Goal: Information Seeking & Learning: Learn about a topic

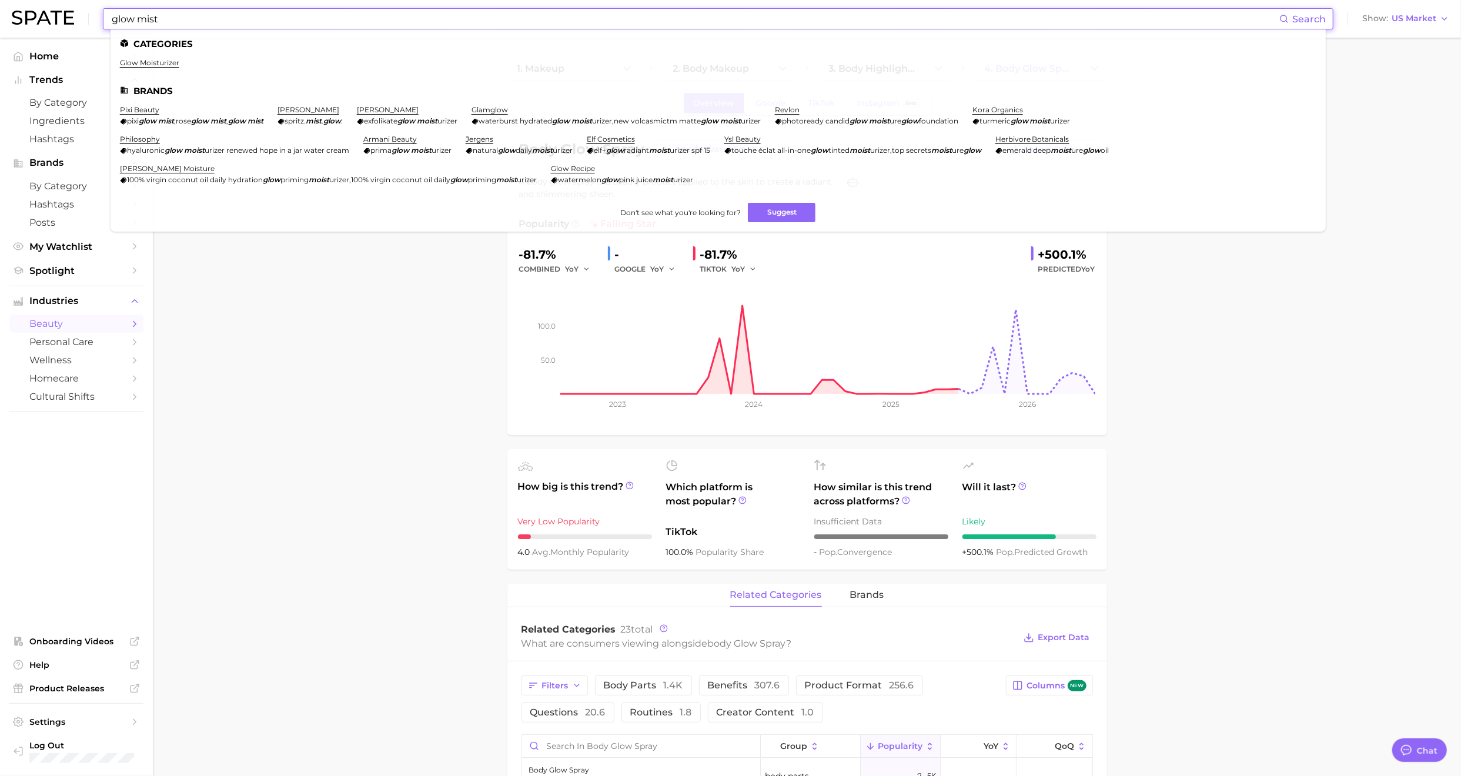
click at [506, 18] on input "glow mist" at bounding box center [695, 19] width 1169 height 20
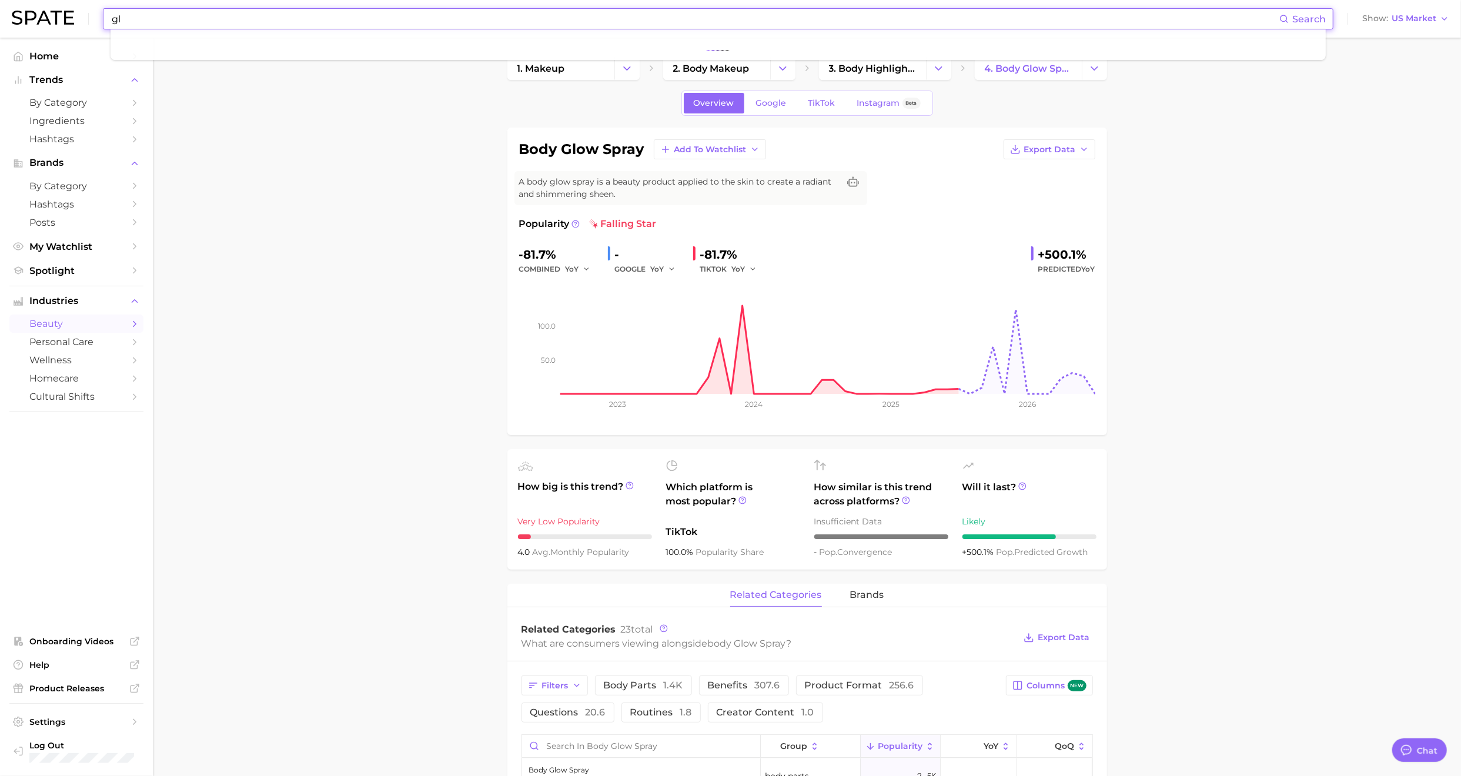
type input "g"
type input "body mist"
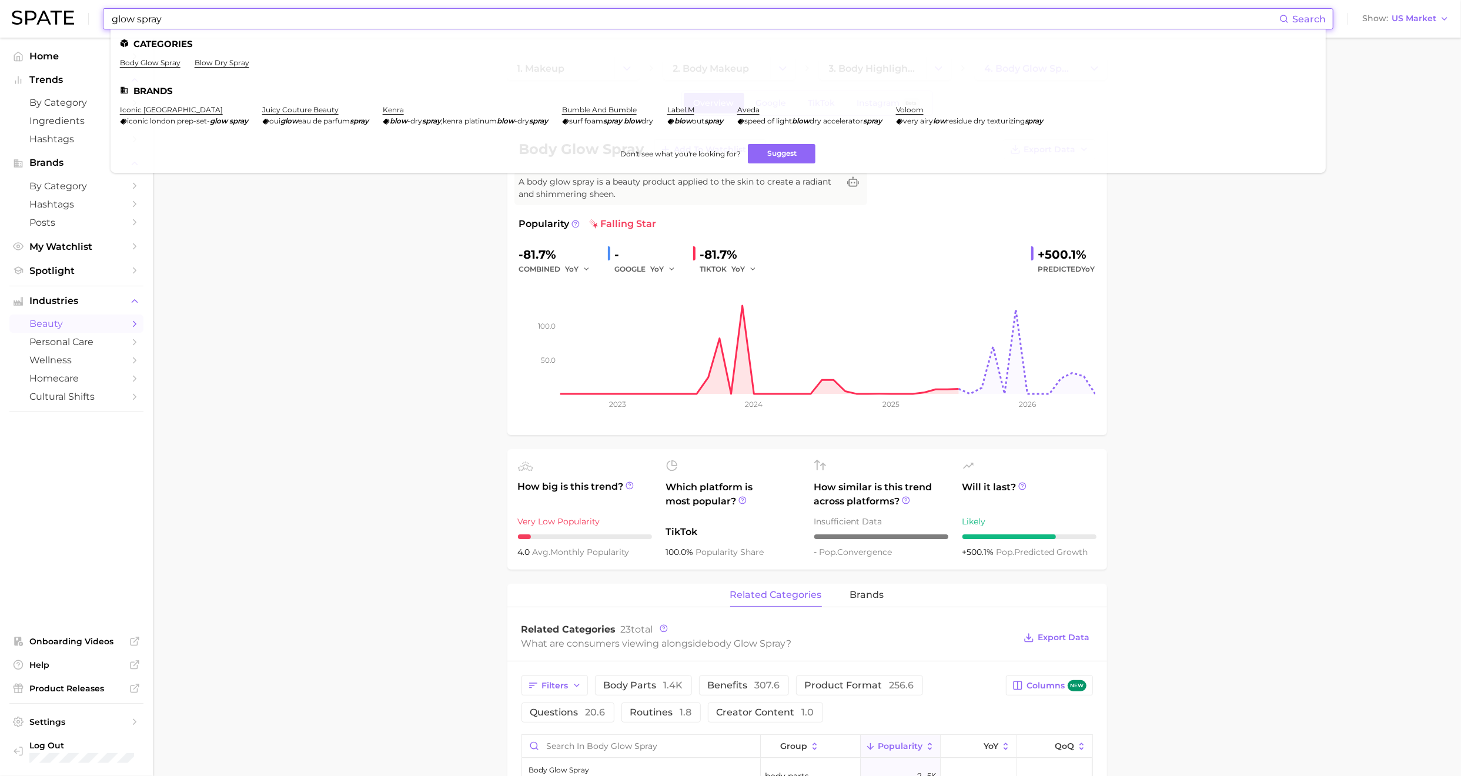
click at [684, 19] on input "glow spray" at bounding box center [695, 19] width 1169 height 20
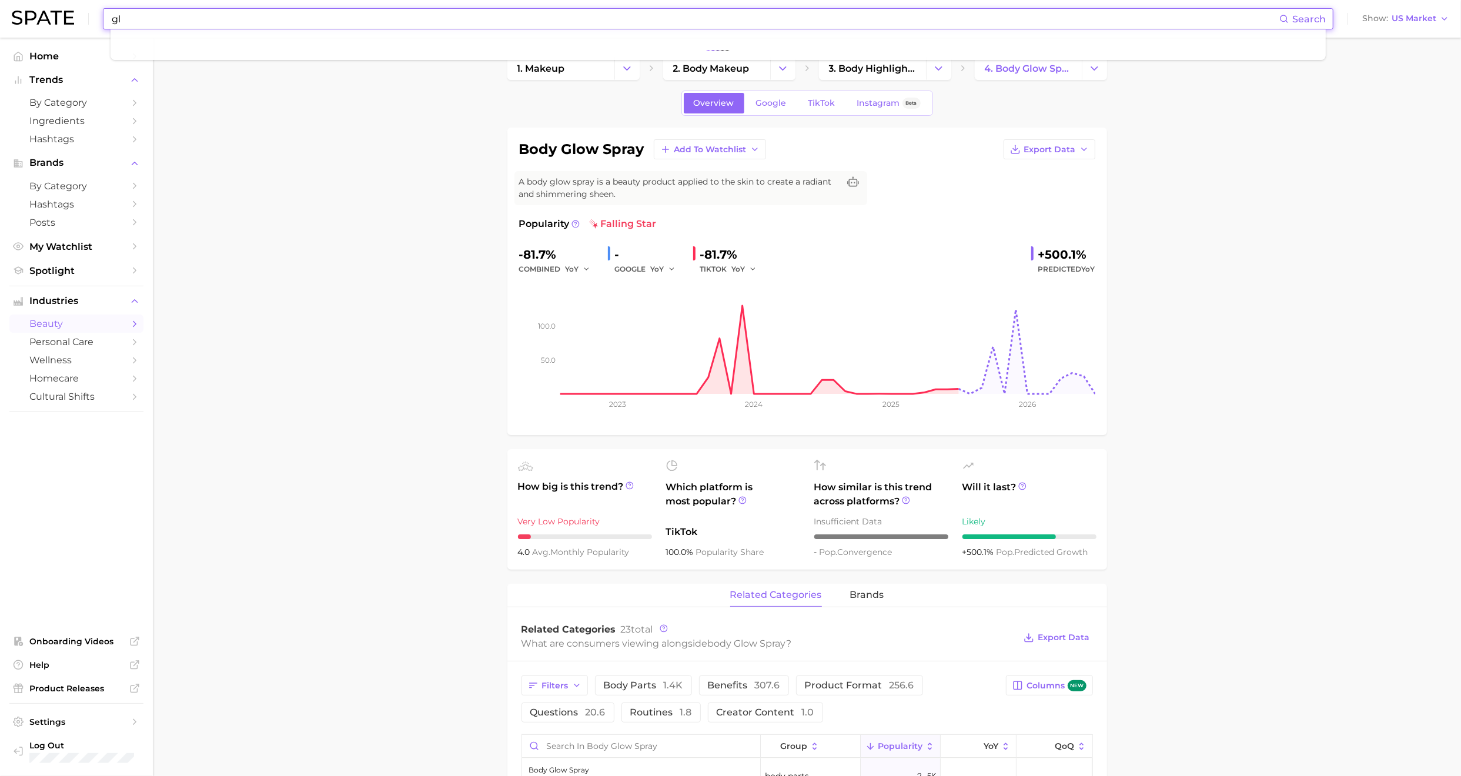
type input "g"
type input "body spray"
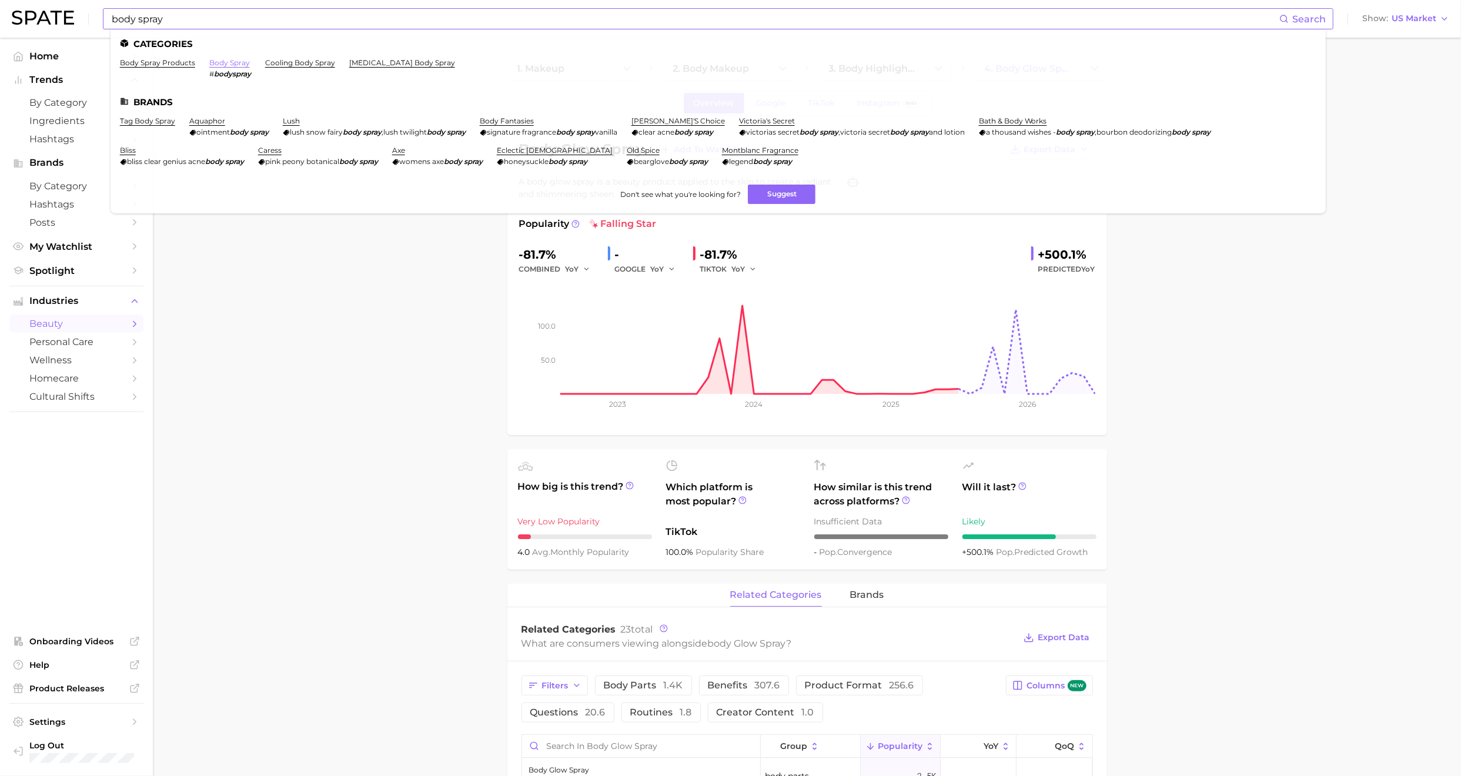
click at [229, 65] on link "body spray" at bounding box center [229, 62] width 41 height 9
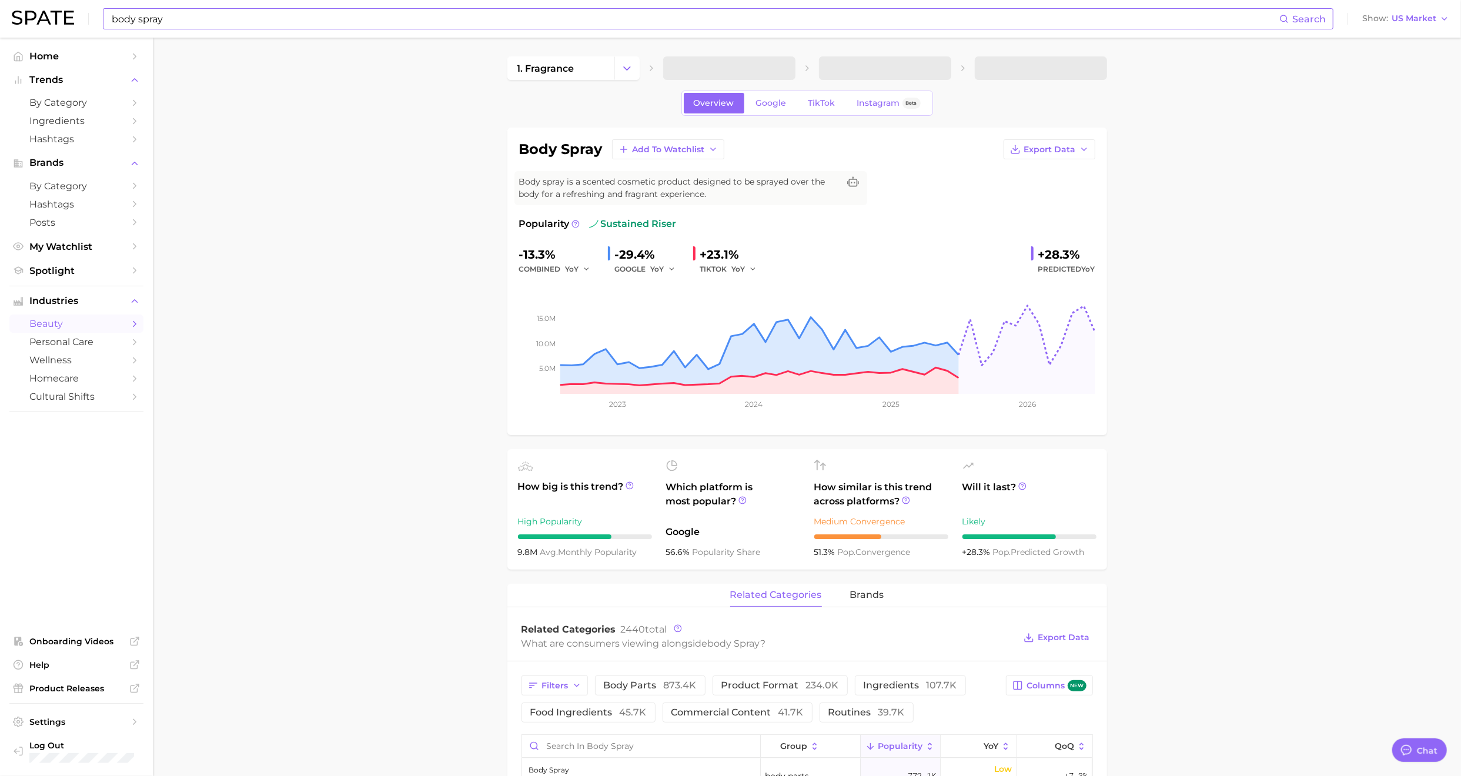
type textarea "x"
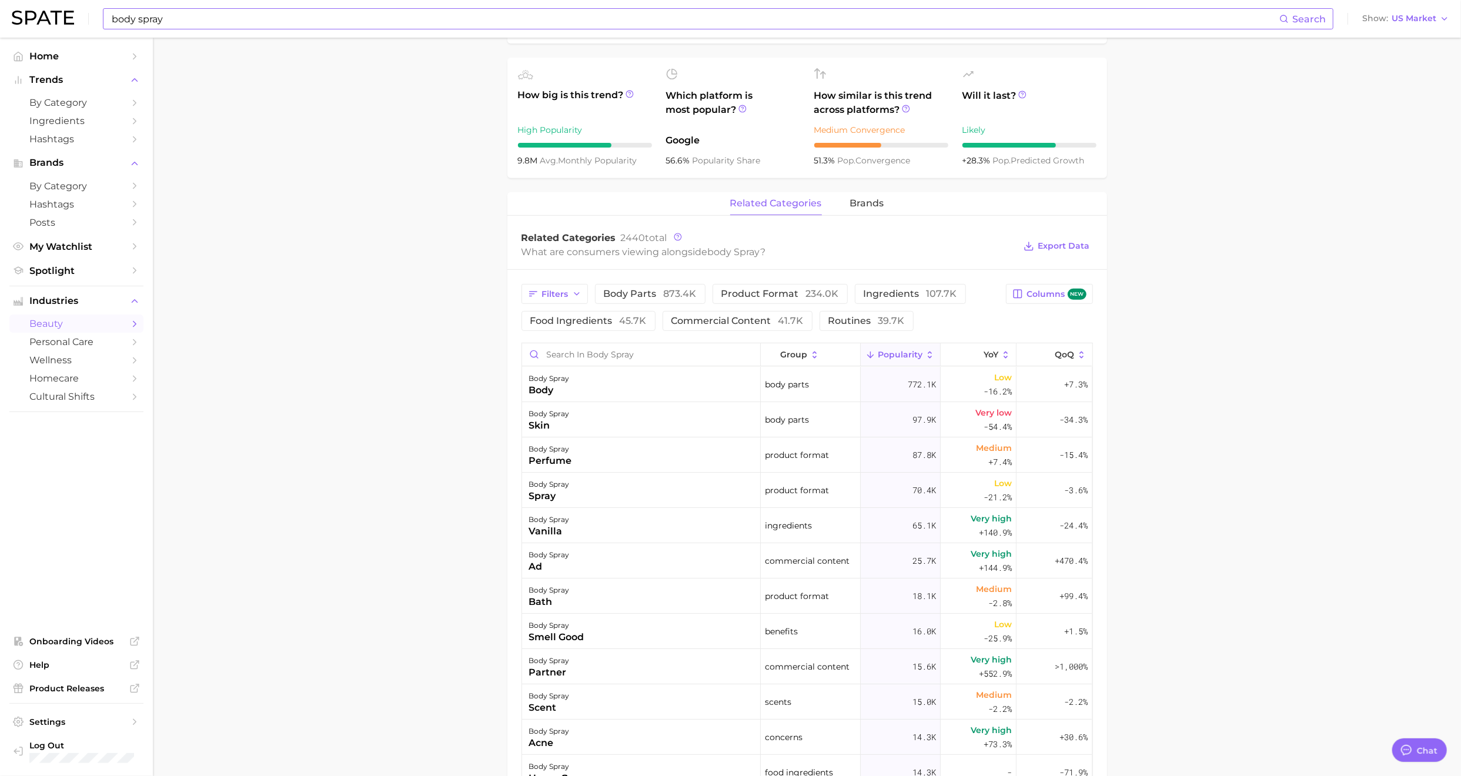
scroll to position [390, 0]
click at [731, 294] on span "product format 234.0k" at bounding box center [780, 294] width 118 height 9
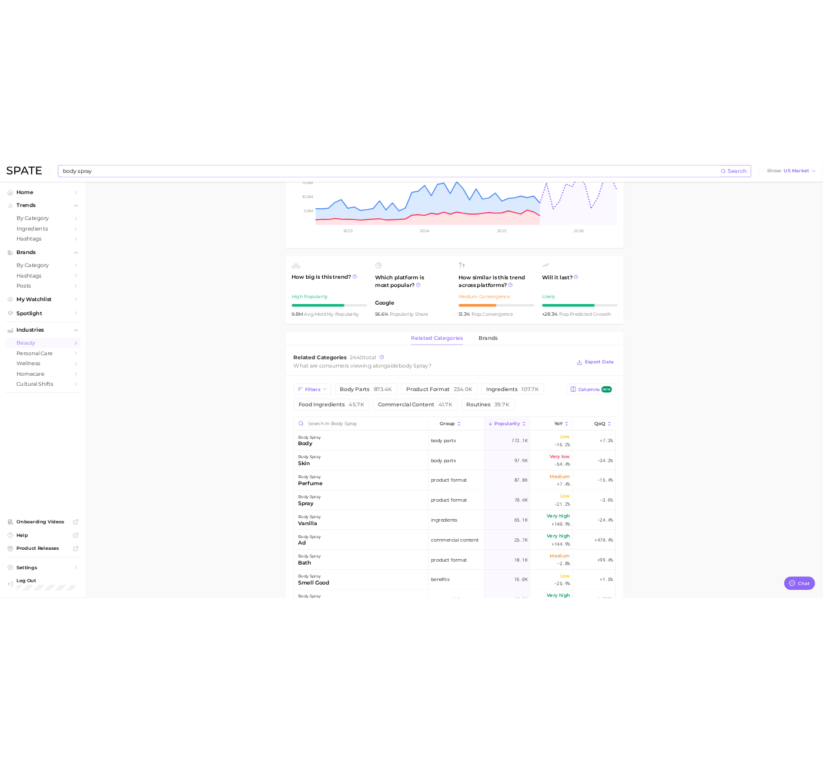
scroll to position [0, 0]
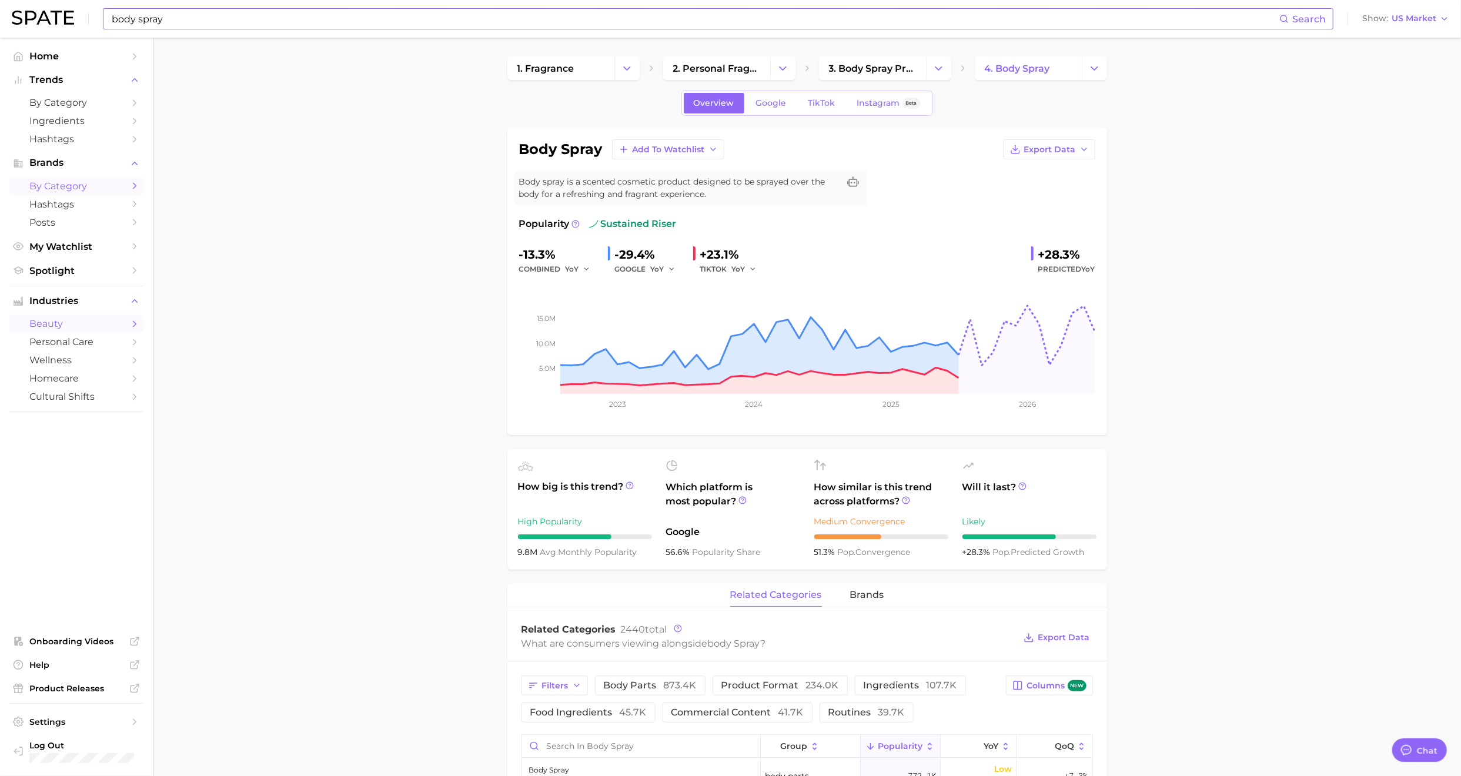
click at [127, 187] on link "by Category" at bounding box center [76, 186] width 134 height 18
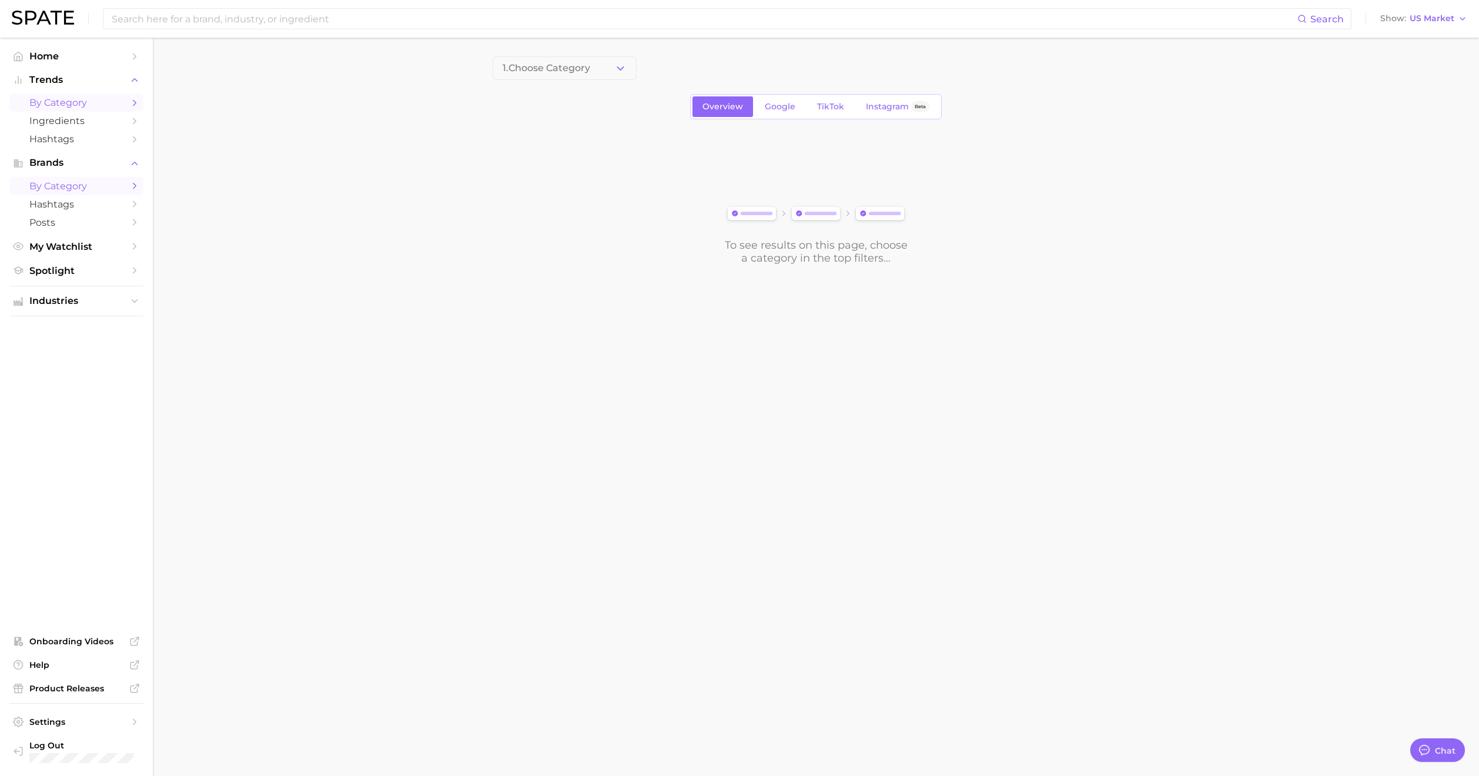
click at [108, 99] on span "by Category" at bounding box center [76, 102] width 94 height 11
click at [626, 74] on icon "button" at bounding box center [620, 68] width 12 height 12
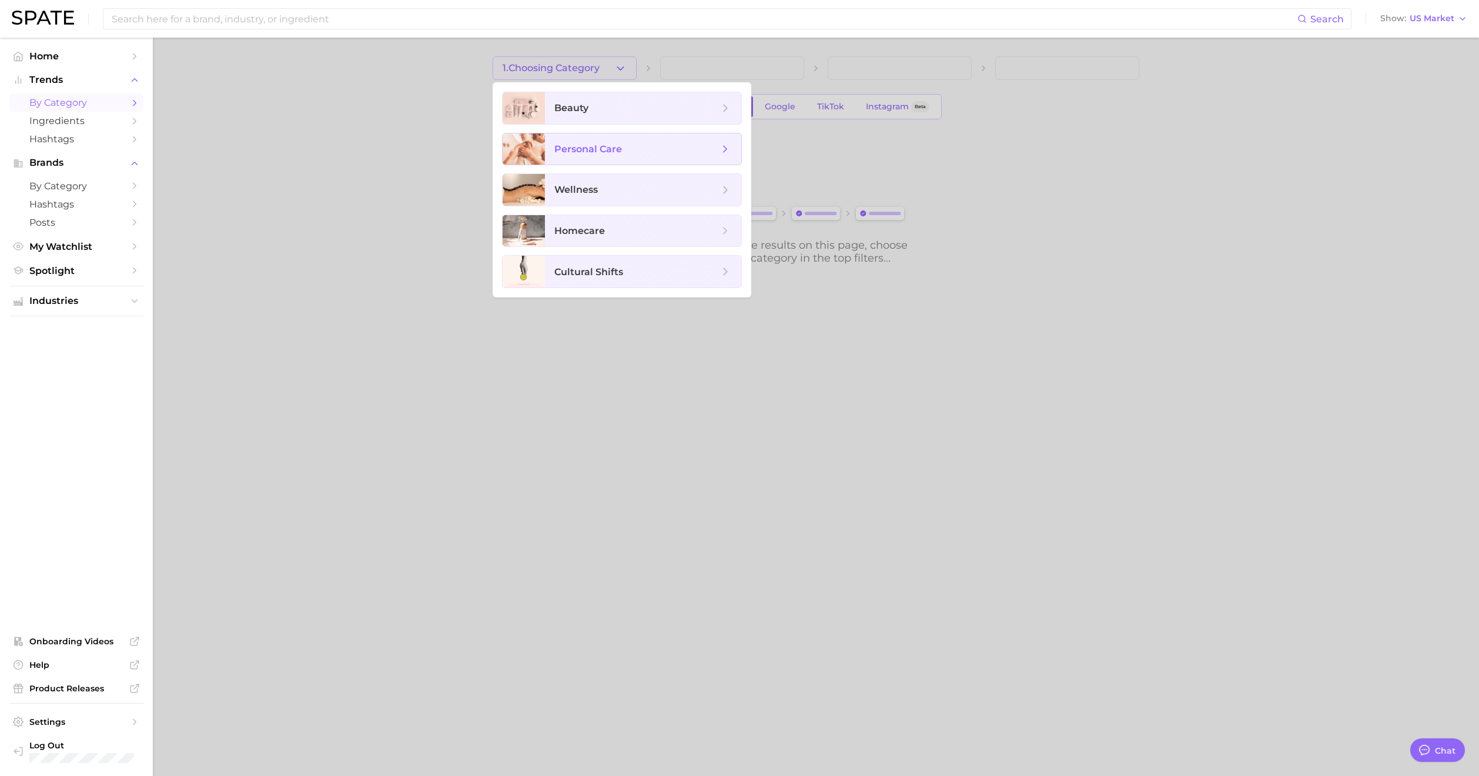
click at [662, 143] on span "personal care" at bounding box center [636, 149] width 165 height 13
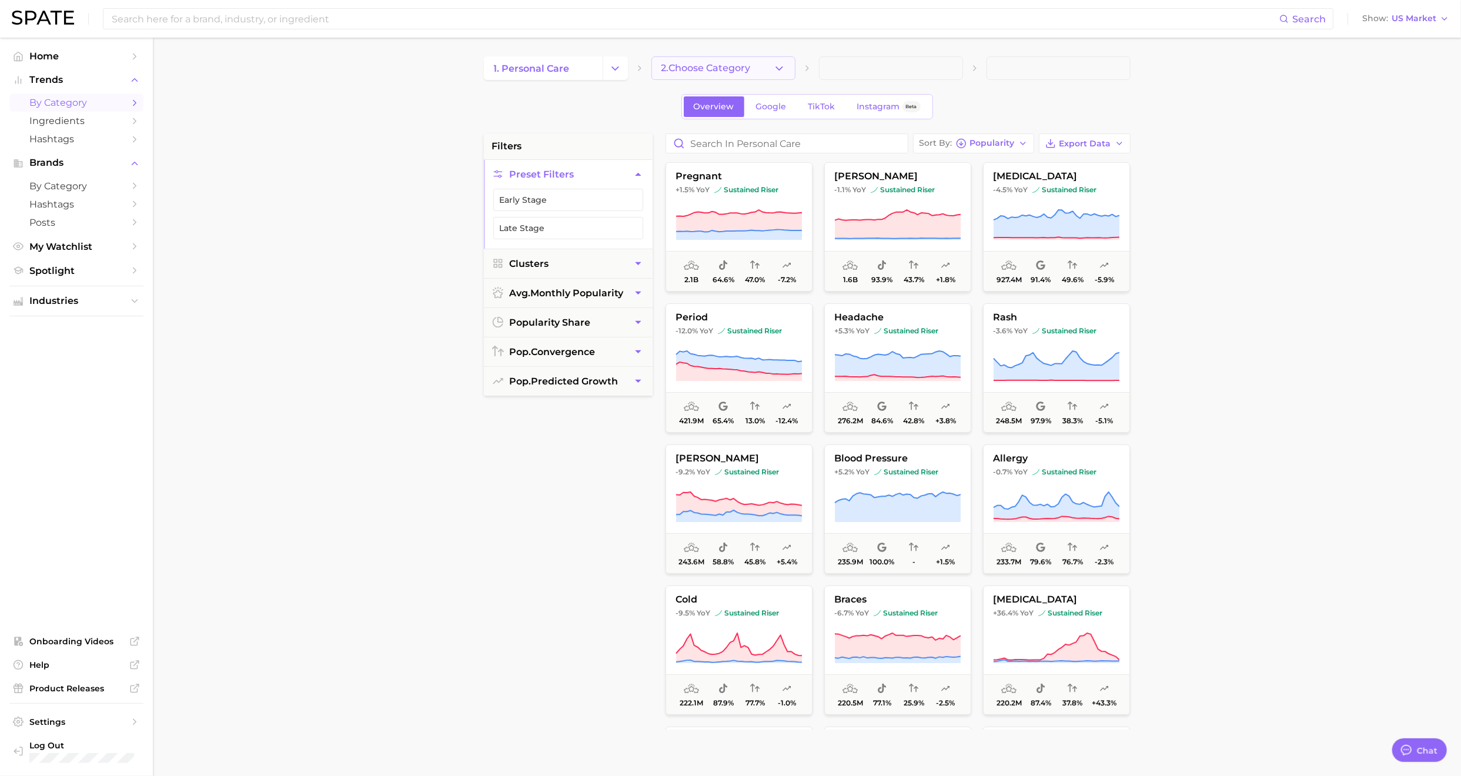
click at [699, 69] on span "2. Choose Category" at bounding box center [705, 68] width 89 height 11
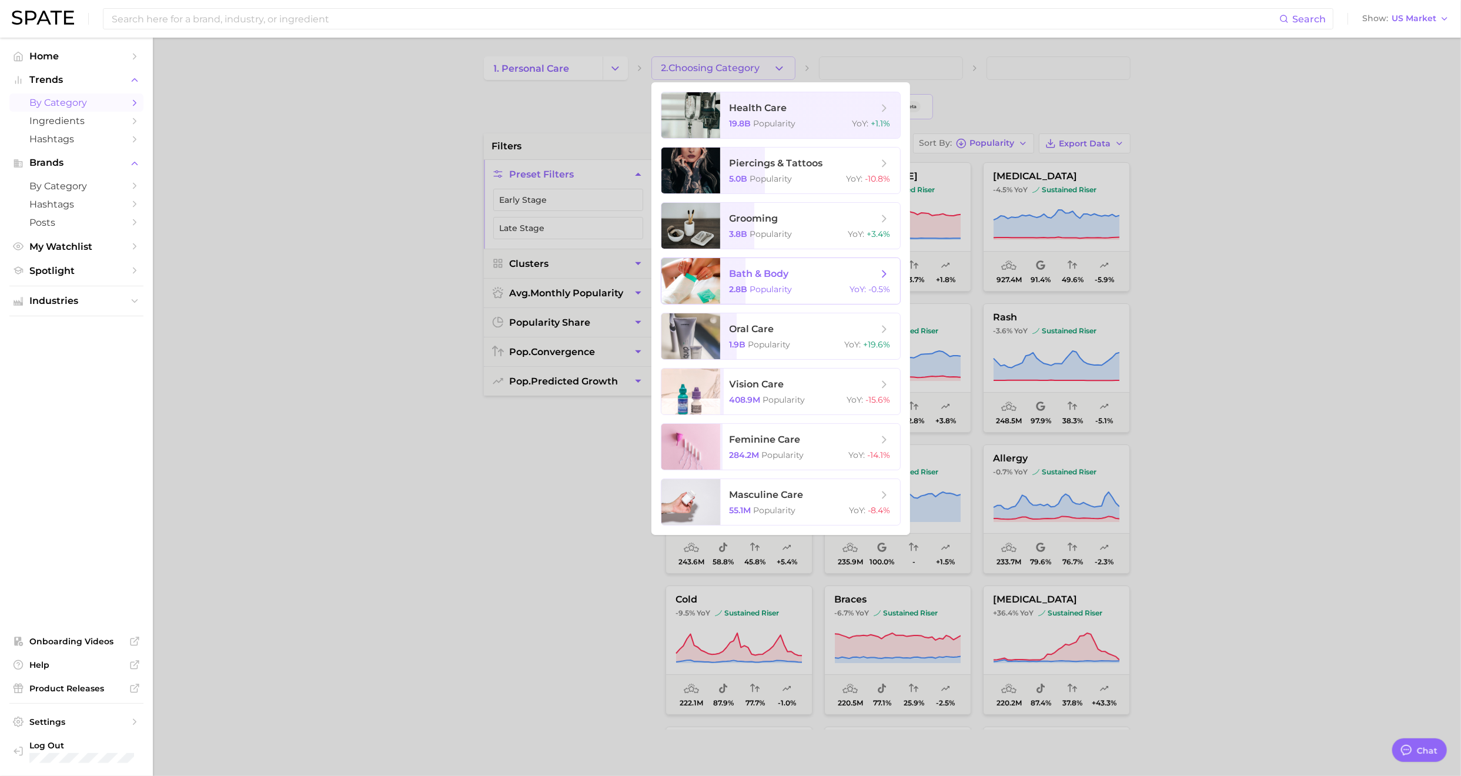
click at [841, 273] on span "bath & body" at bounding box center [804, 274] width 148 height 13
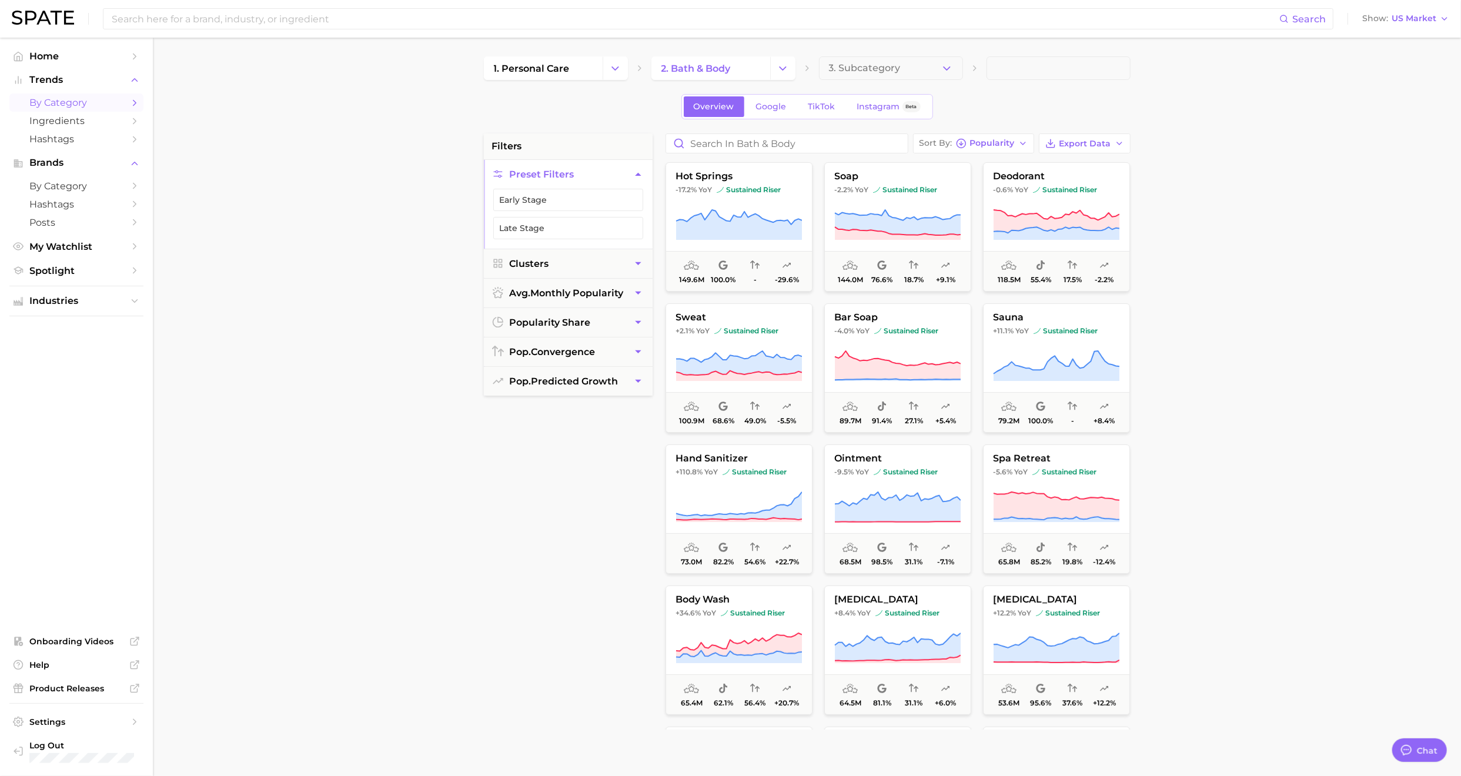
click at [892, 68] on span "3. Subcategory" at bounding box center [865, 68] width 72 height 11
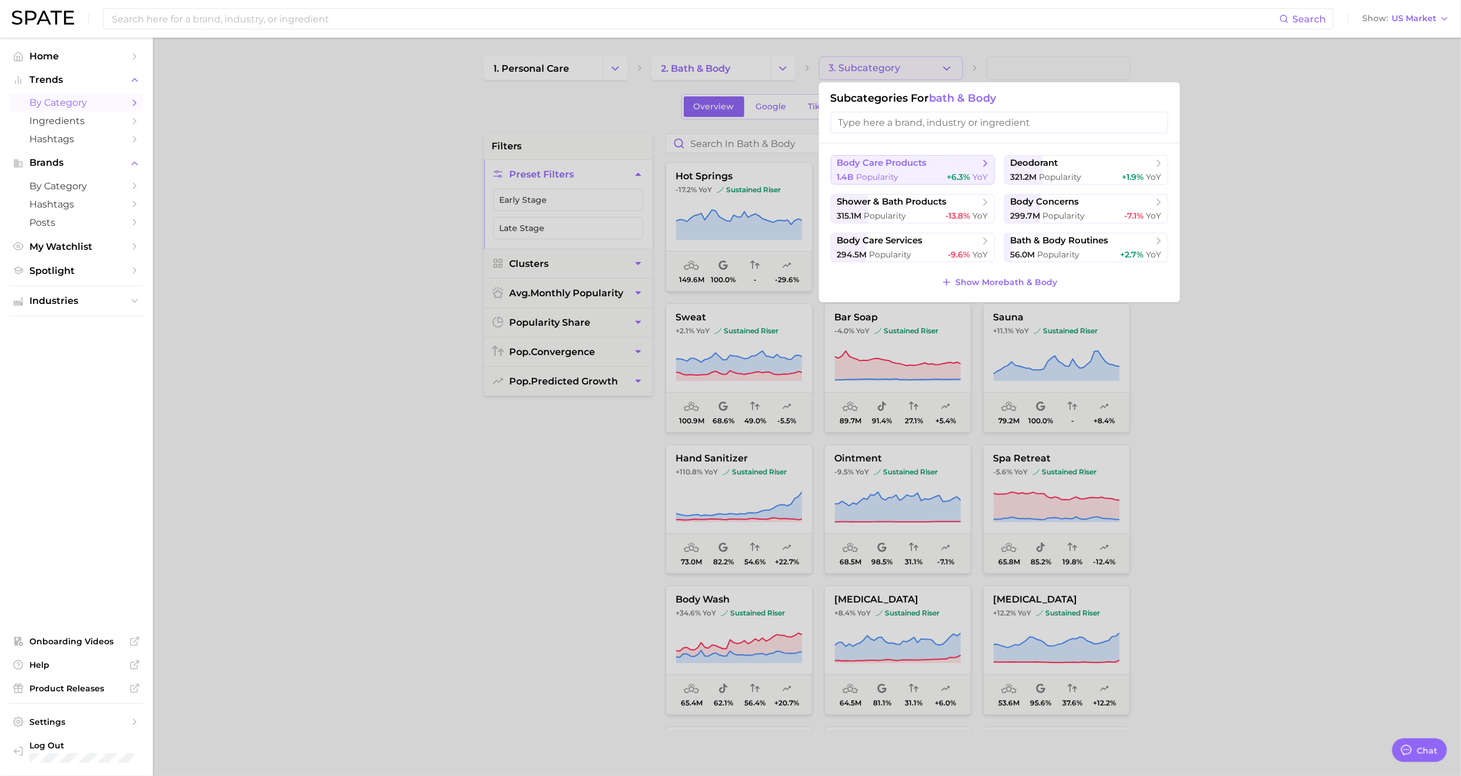
click at [934, 164] on span "body care products" at bounding box center [908, 164] width 143 height 12
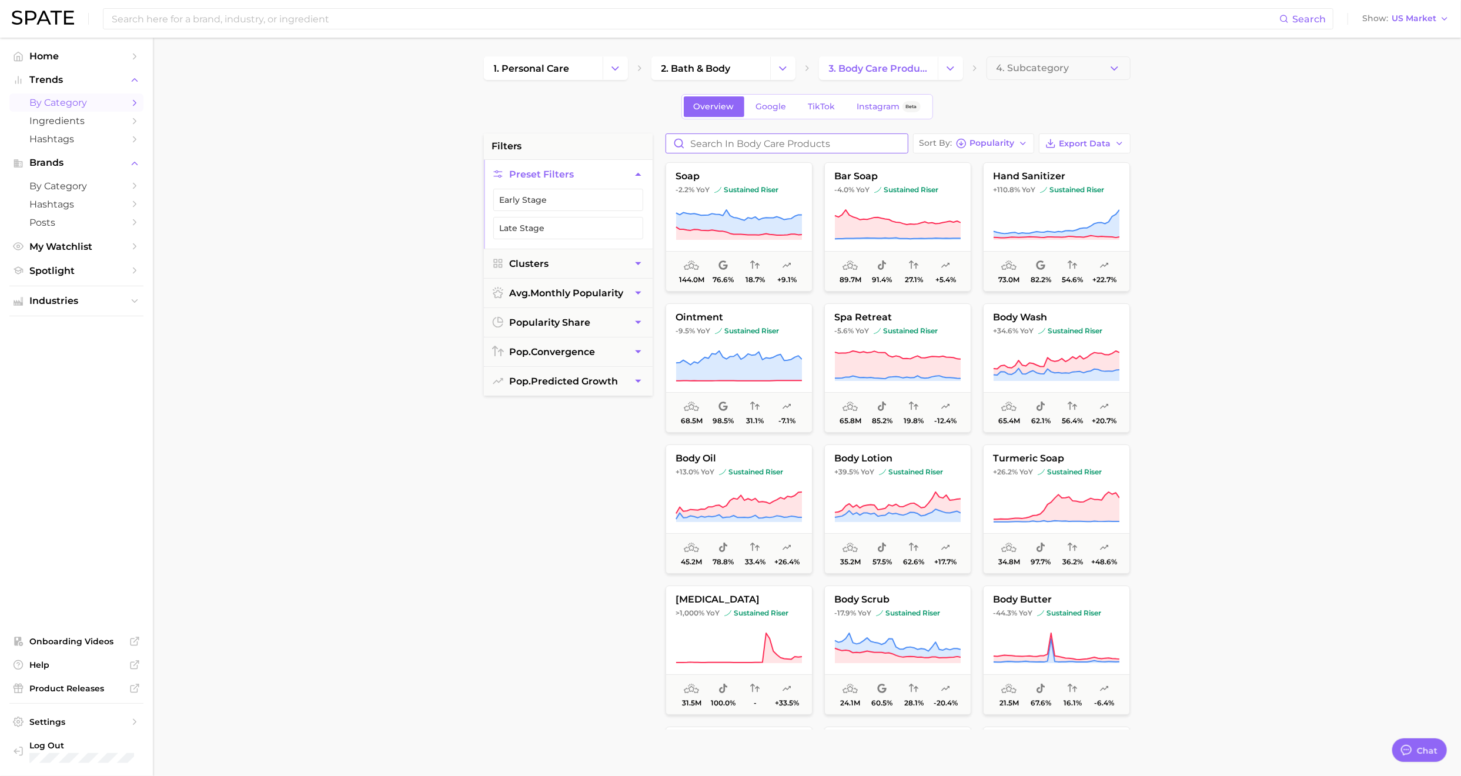
click at [837, 148] on input "Search in body care products" at bounding box center [787, 143] width 242 height 19
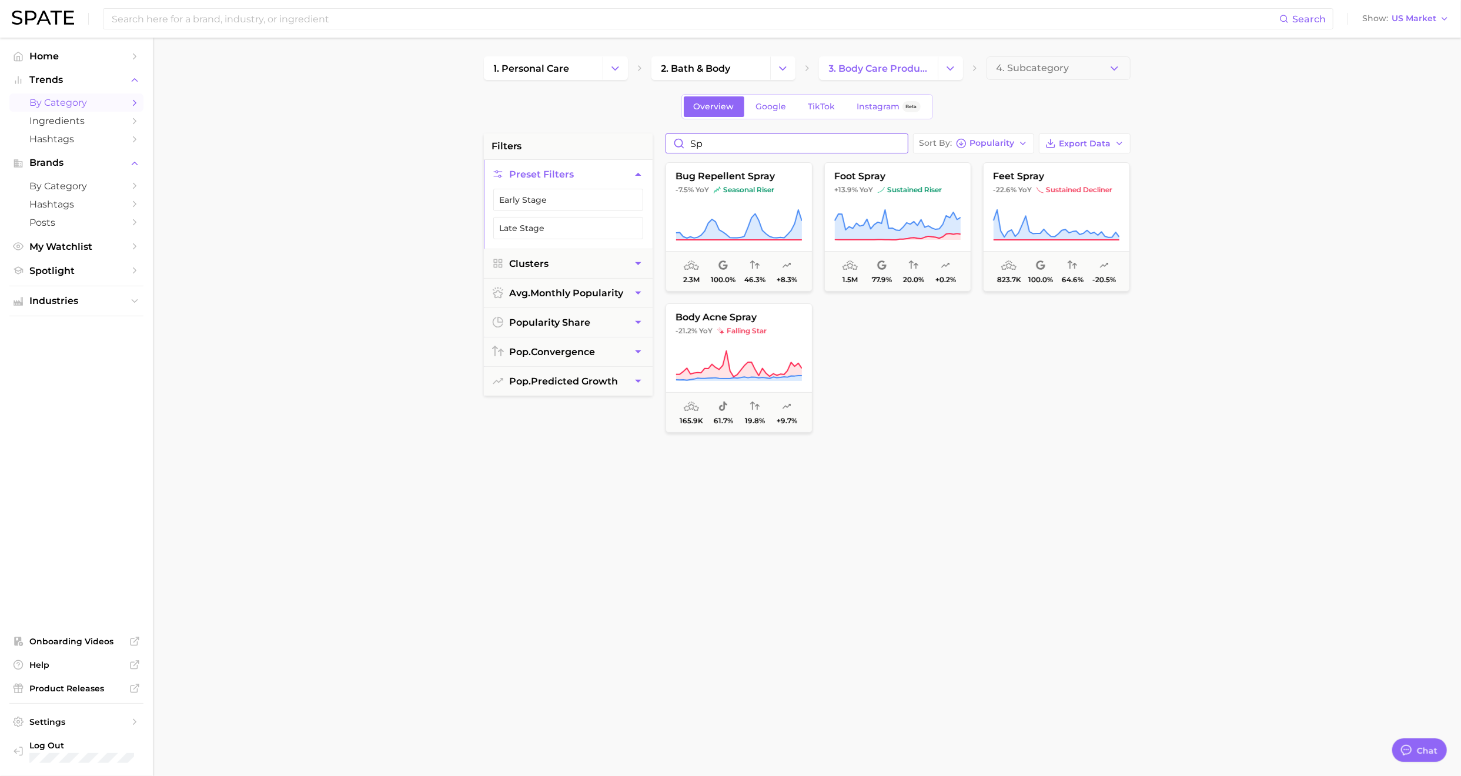
type input "s"
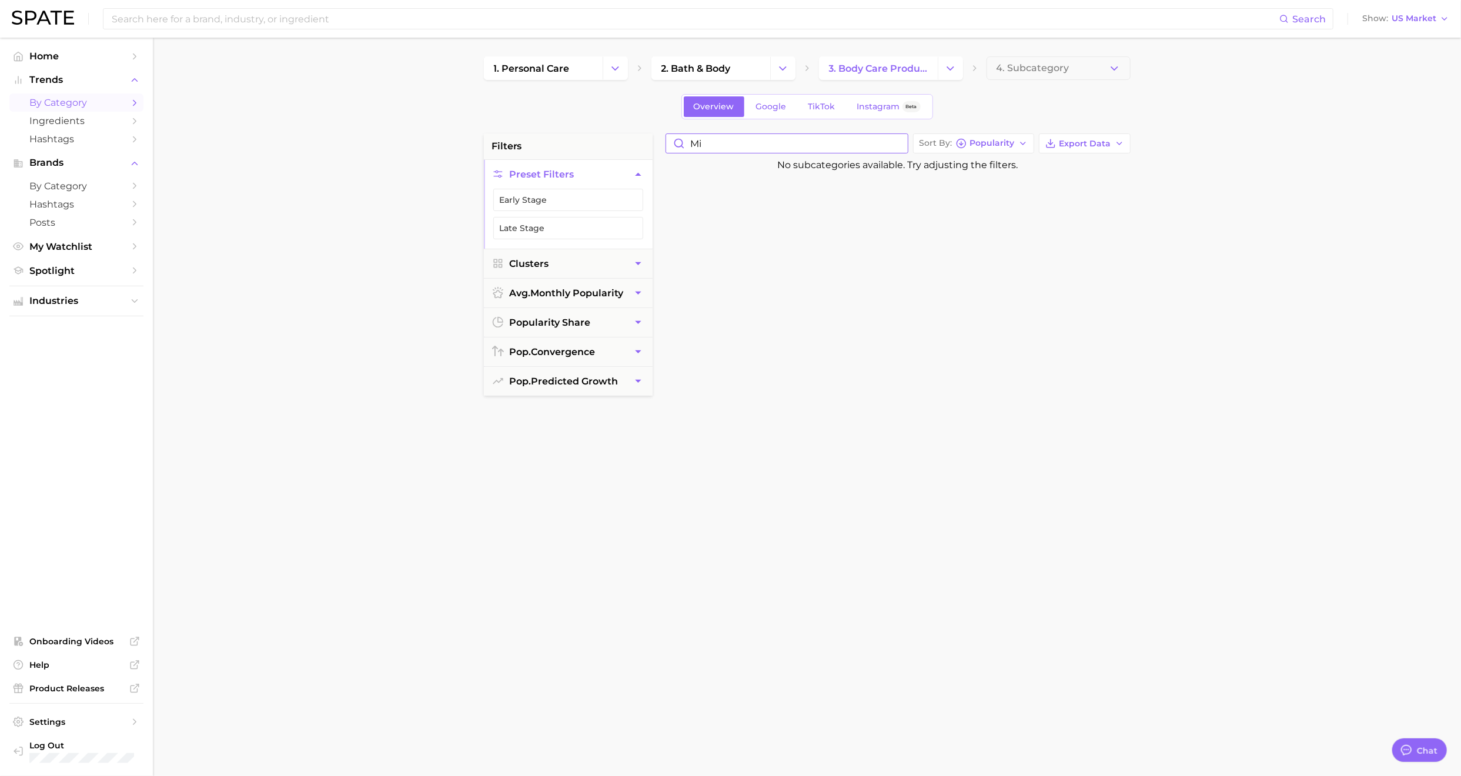
type input "m"
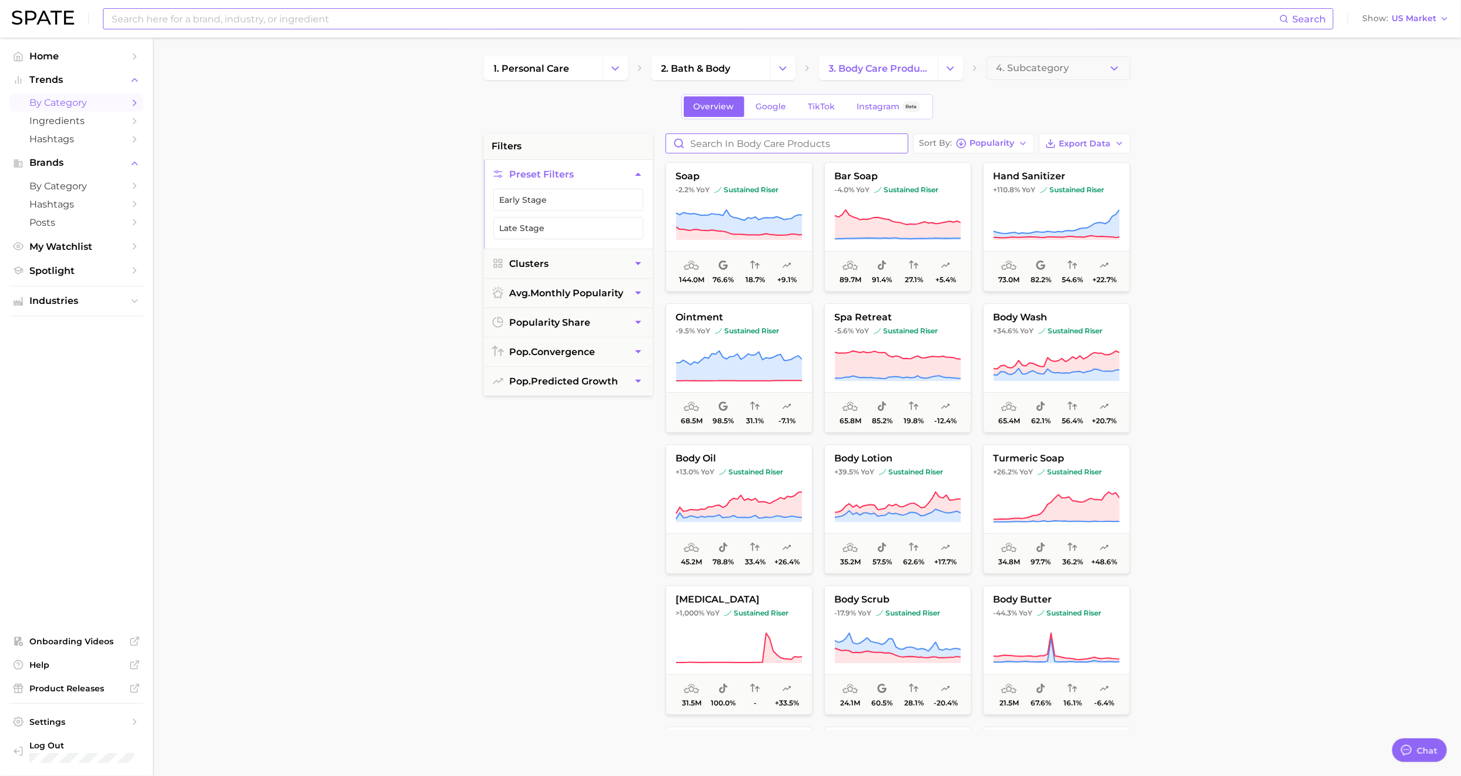
type textarea "x"
